Goal: Information Seeking & Learning: Learn about a topic

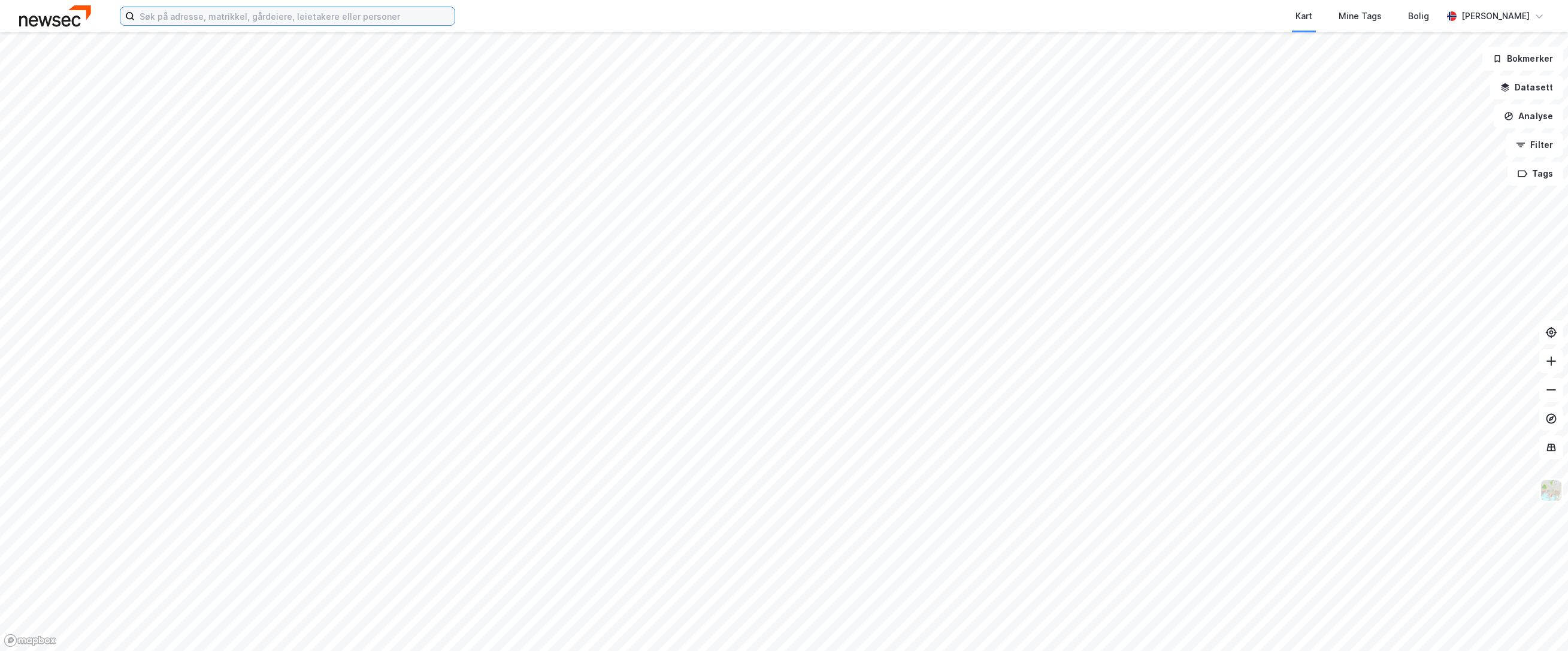
click at [298, 15] on input at bounding box center [294, 15] width 320 height 18
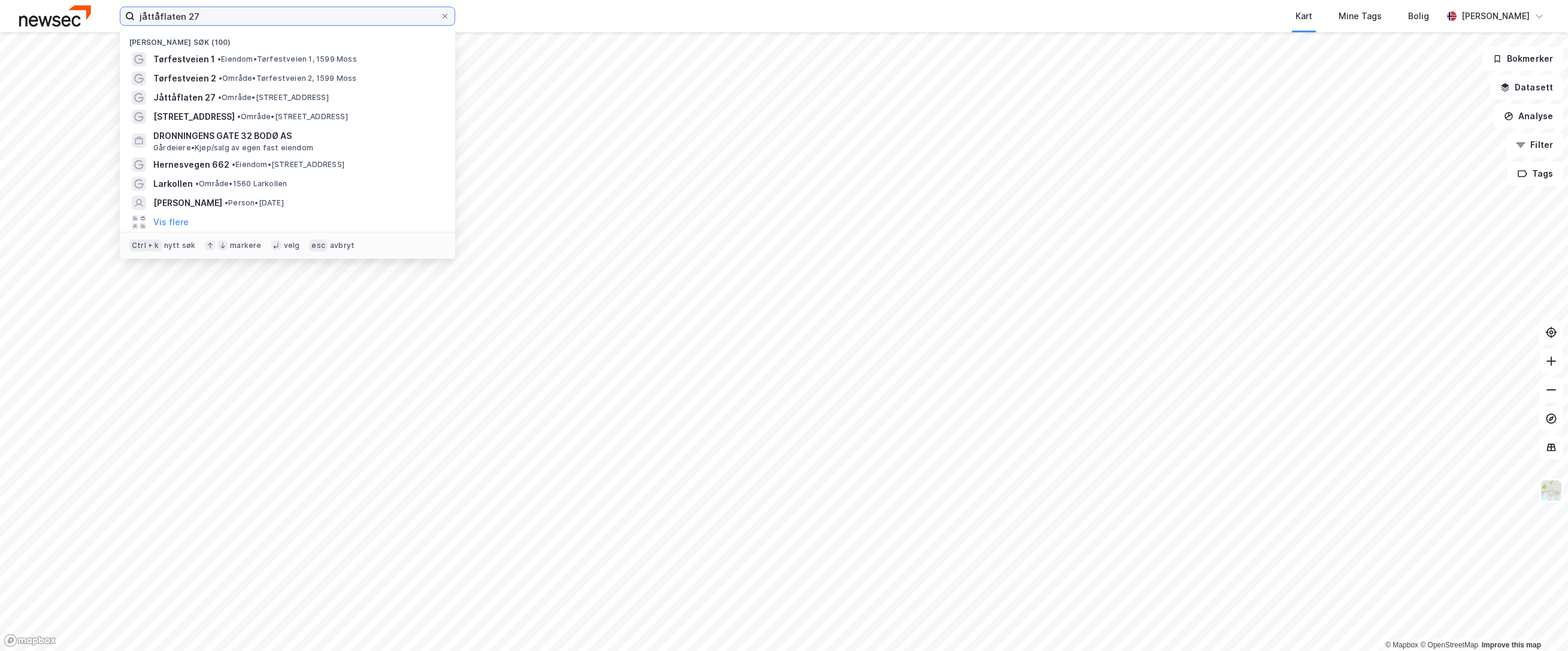
type input "jåttåflaten 27"
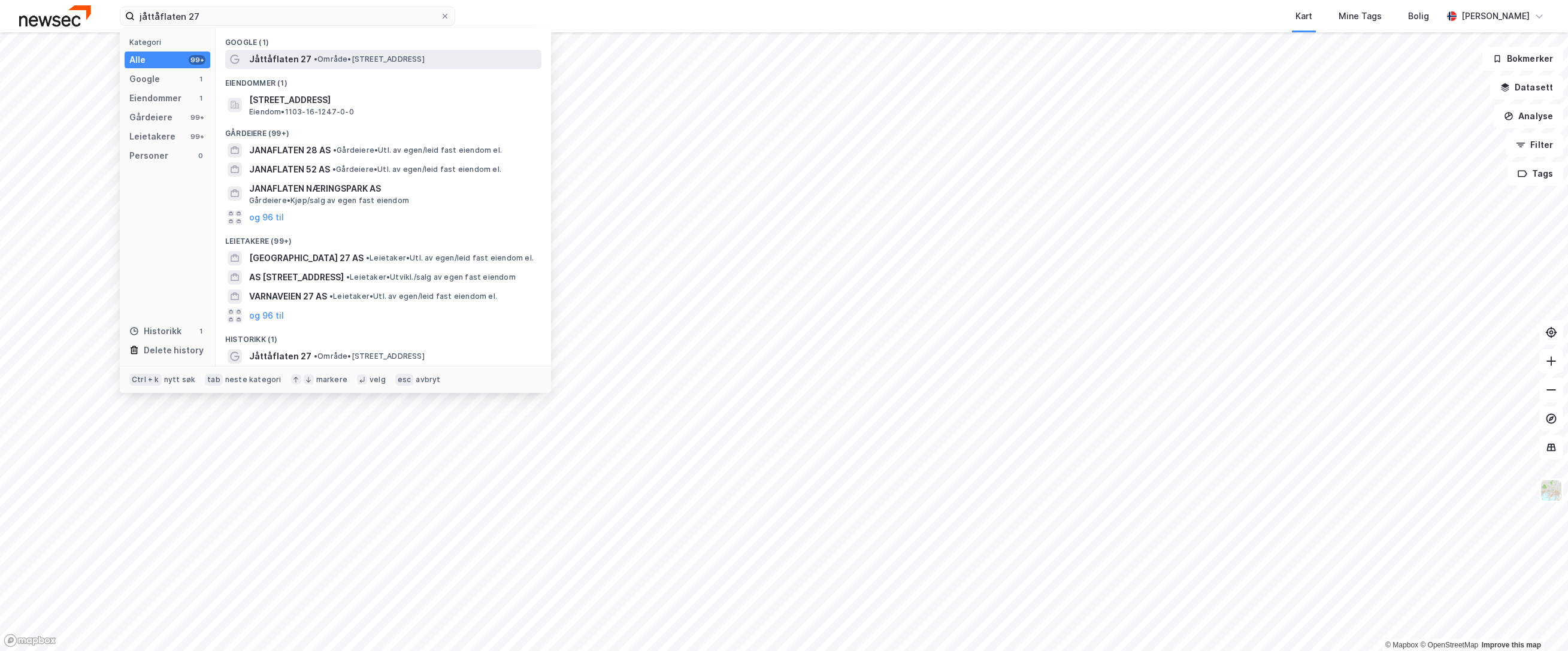
click at [295, 61] on span "Jåttåflaten 27" at bounding box center [280, 59] width 62 height 15
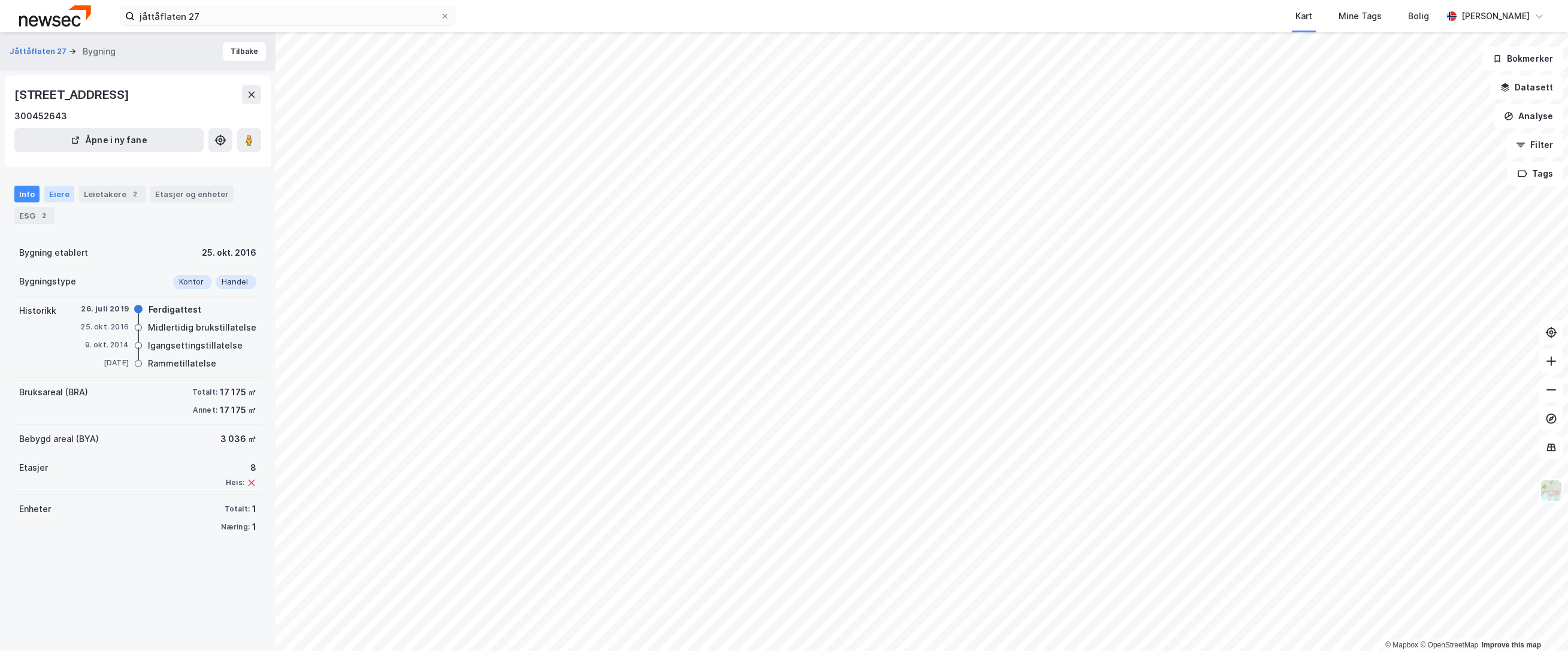
click at [49, 197] on div "Eiere" at bounding box center [59, 194] width 30 height 17
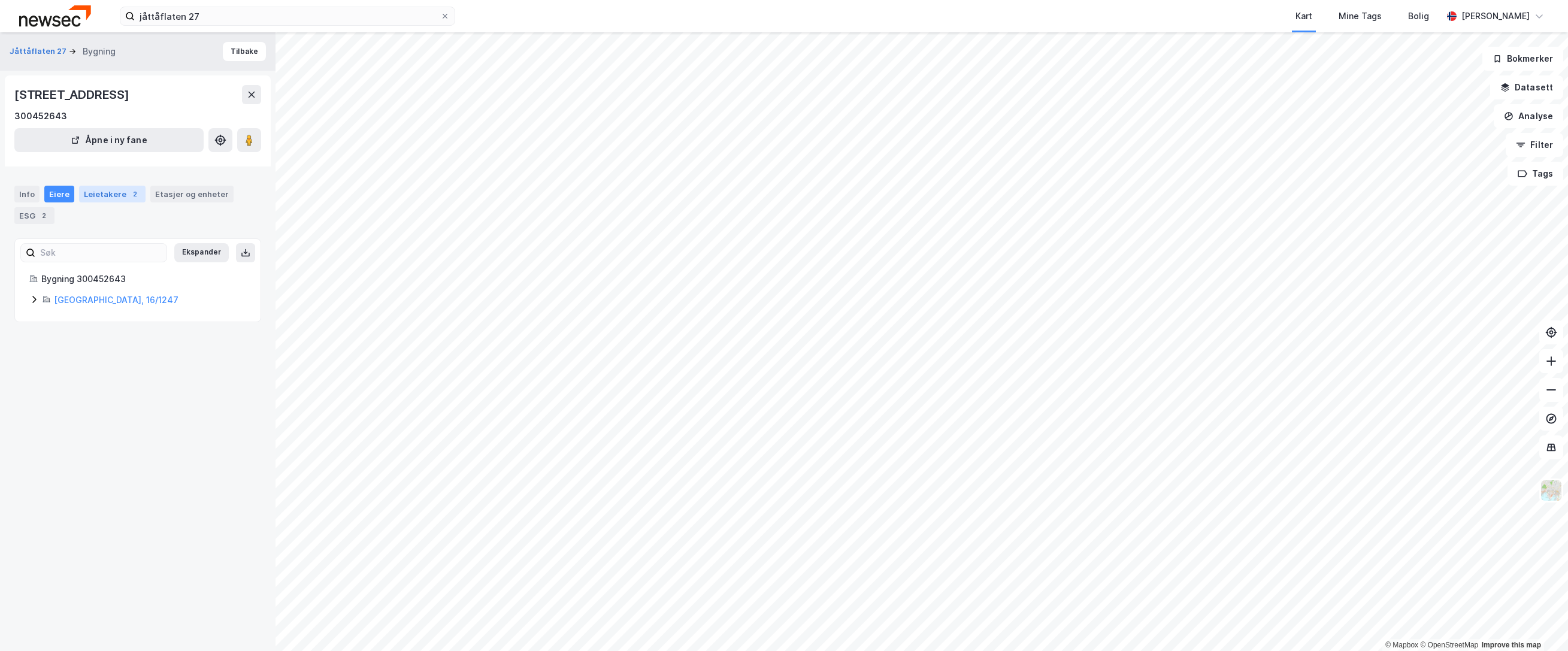
click at [108, 196] on div "Leietakere 2" at bounding box center [112, 194] width 67 height 17
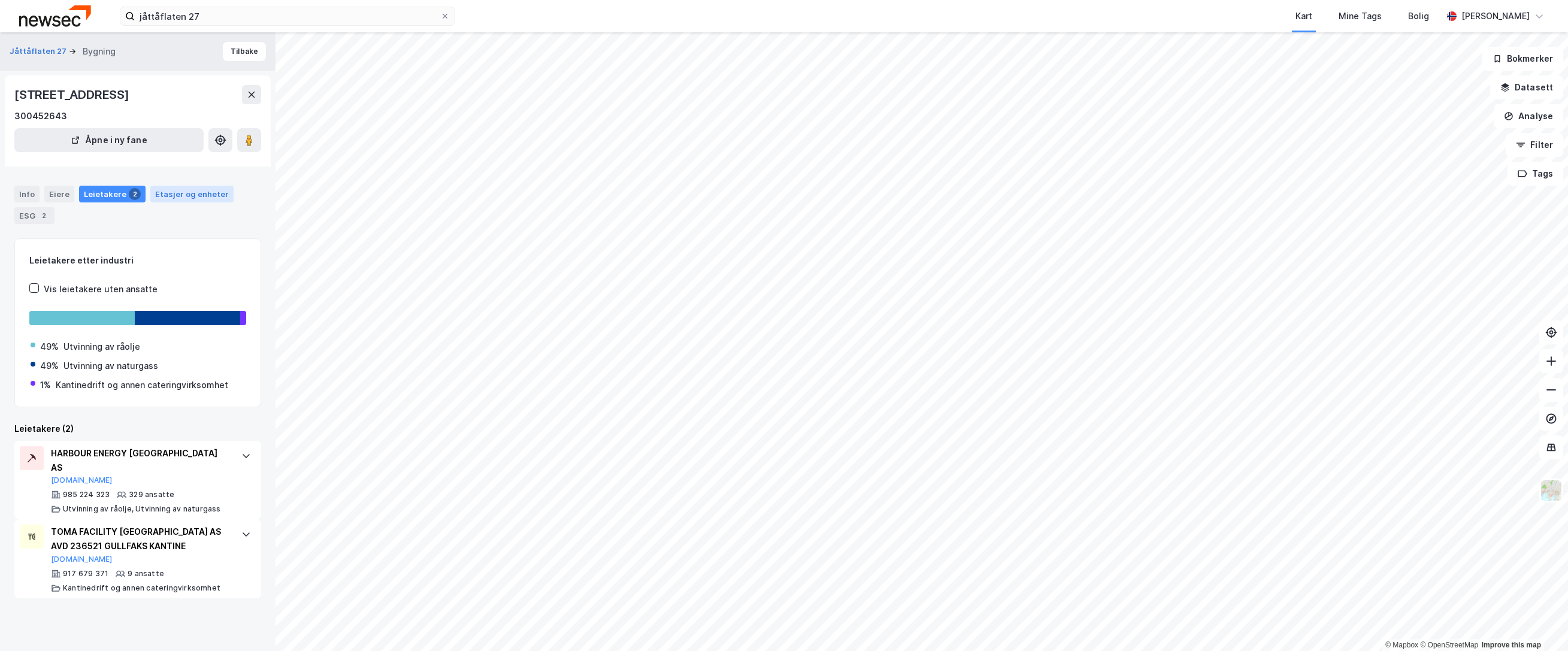
click at [177, 195] on div "Etasjer og enheter" at bounding box center [192, 194] width 74 height 11
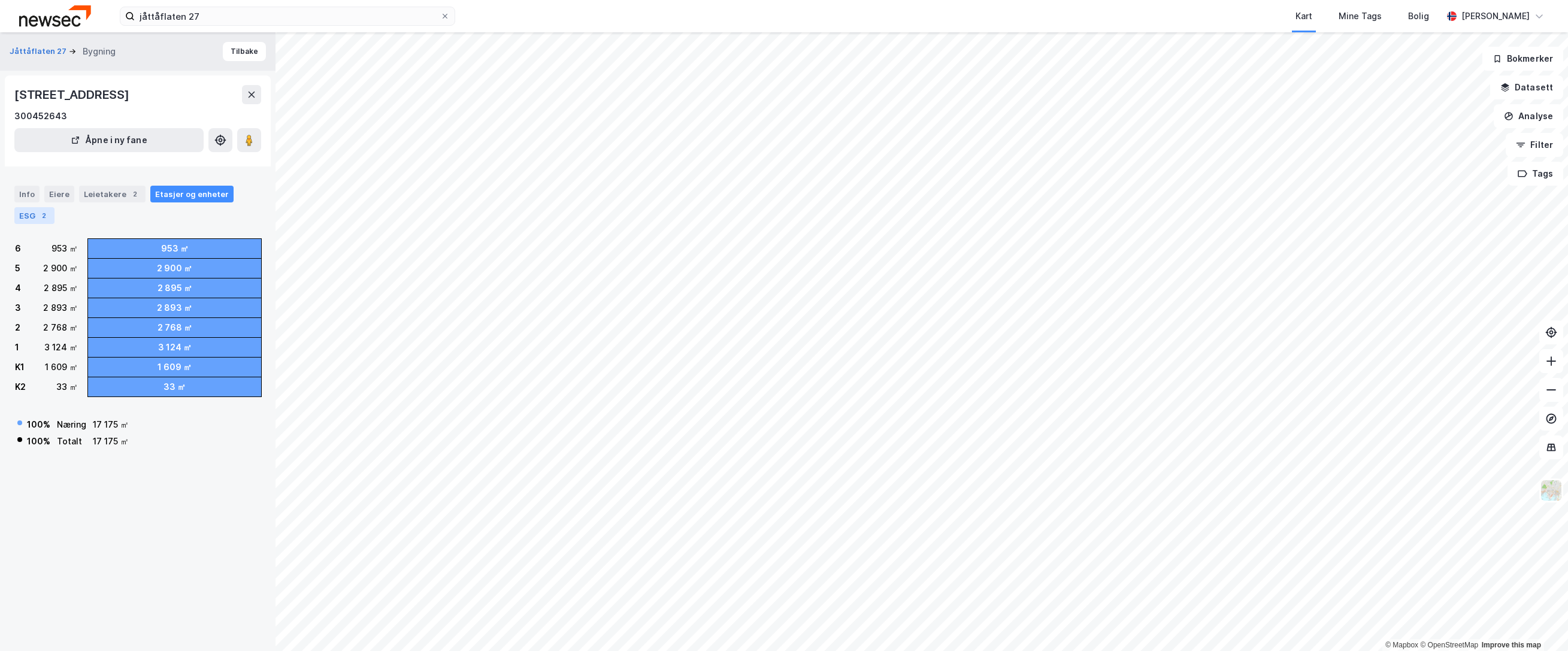
click at [26, 213] on div "ESG 2" at bounding box center [35, 216] width 40 height 17
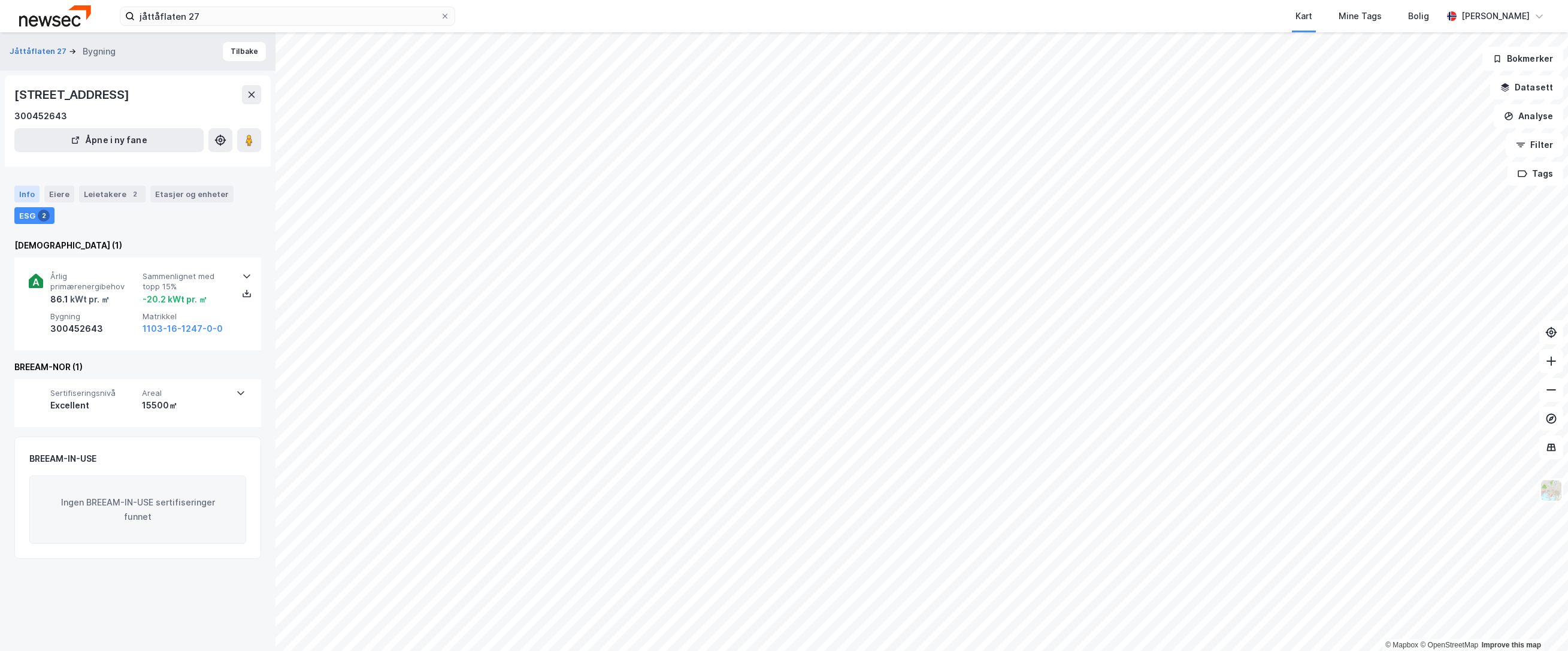
click at [27, 193] on div "Info" at bounding box center [27, 194] width 25 height 17
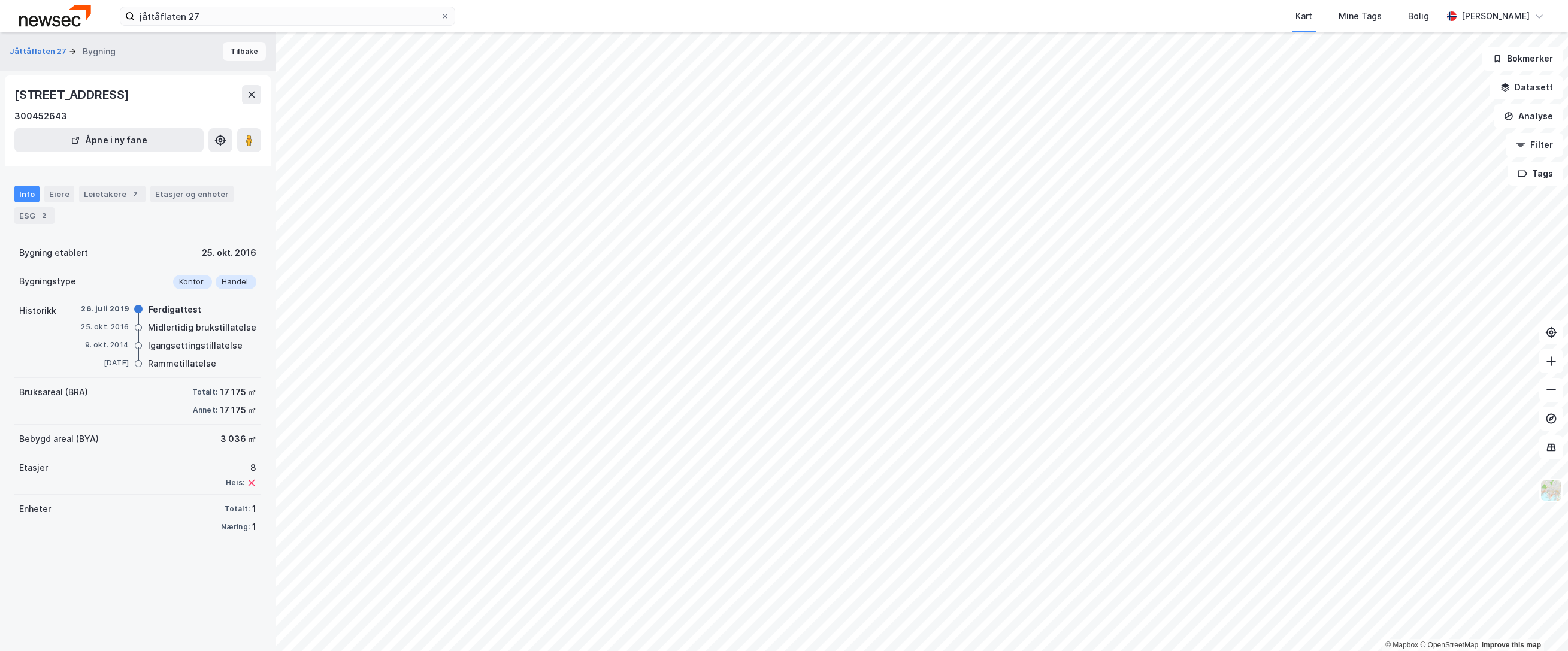
click at [223, 56] on button "Tilbake" at bounding box center [244, 51] width 43 height 19
